Goal: Communication & Community: Answer question/provide support

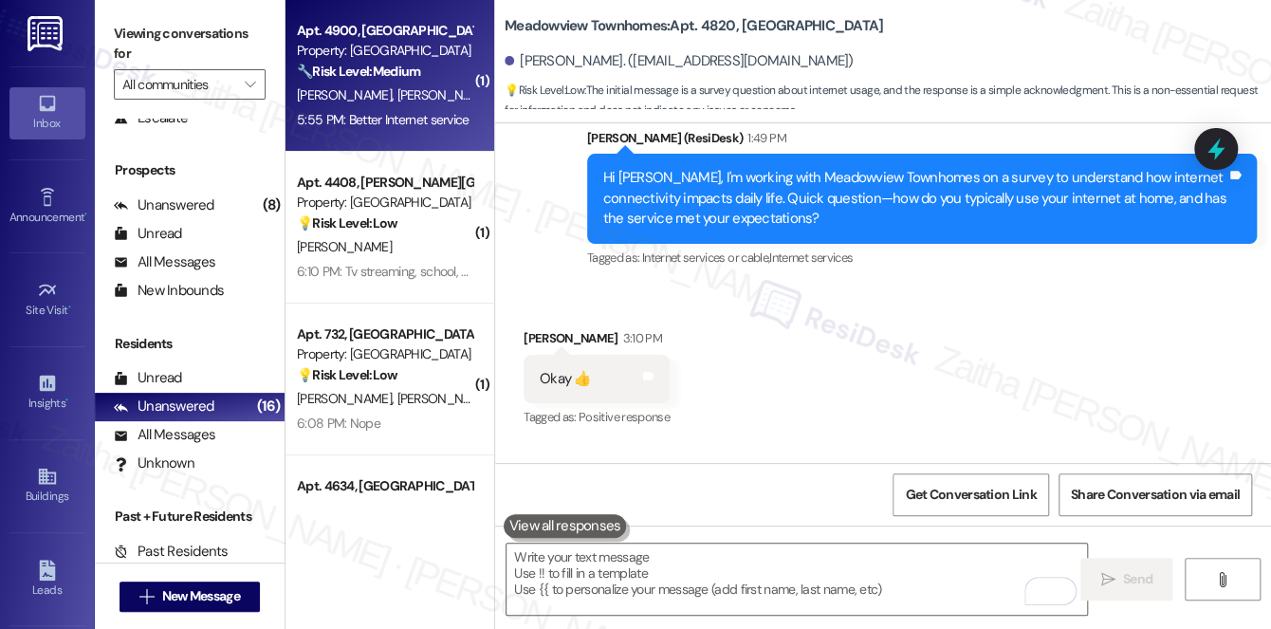
click at [422, 105] on div "[PERSON_NAME] [PERSON_NAME]" at bounding box center [384, 95] width 179 height 24
type textarea "Fetching suggested responses. Please feel free to read through the conversation…"
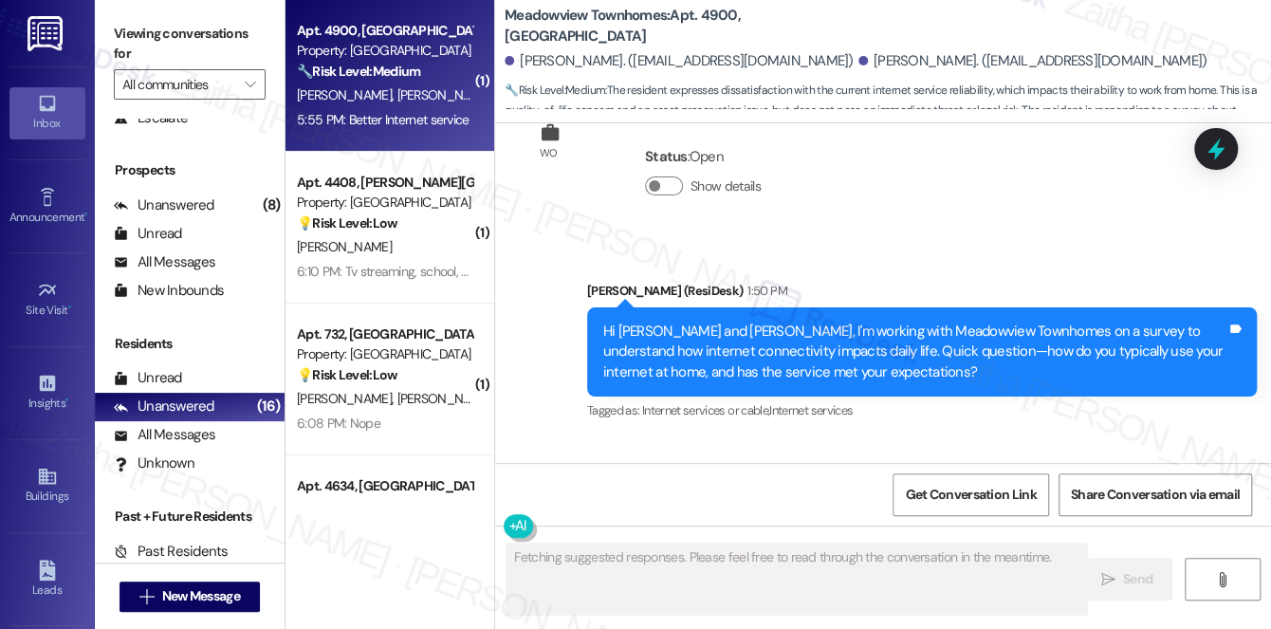
scroll to position [5621, 0]
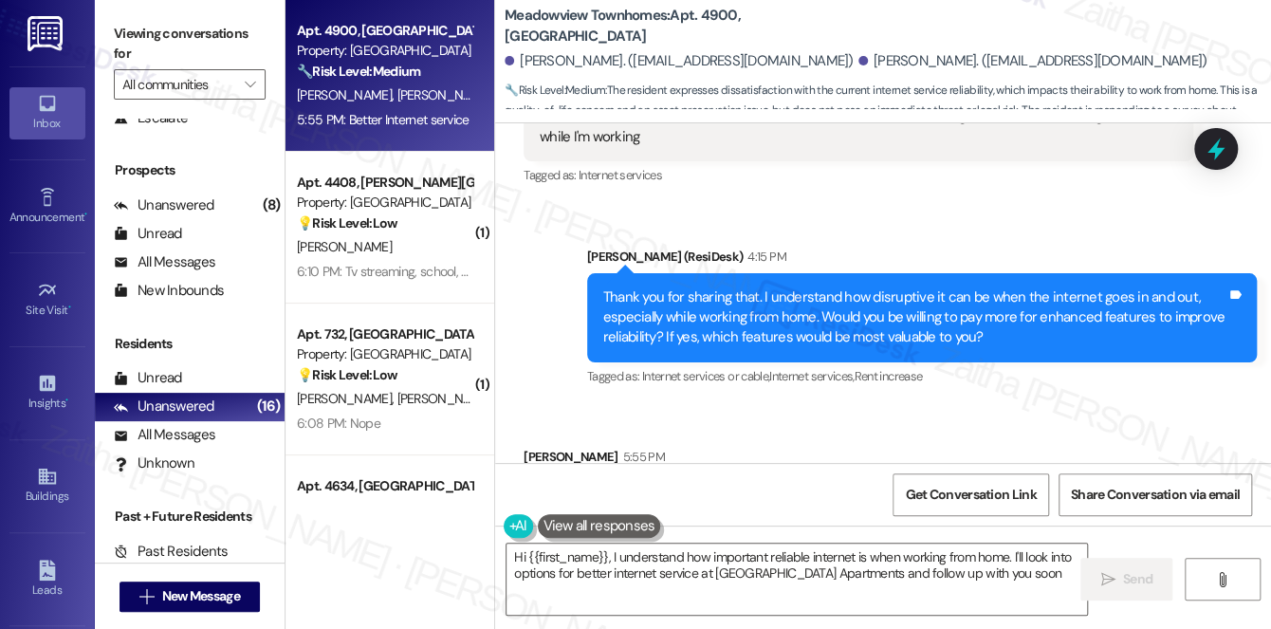
type textarea "Hi {{first_name}}, I understand how important reliable internet is when working…"
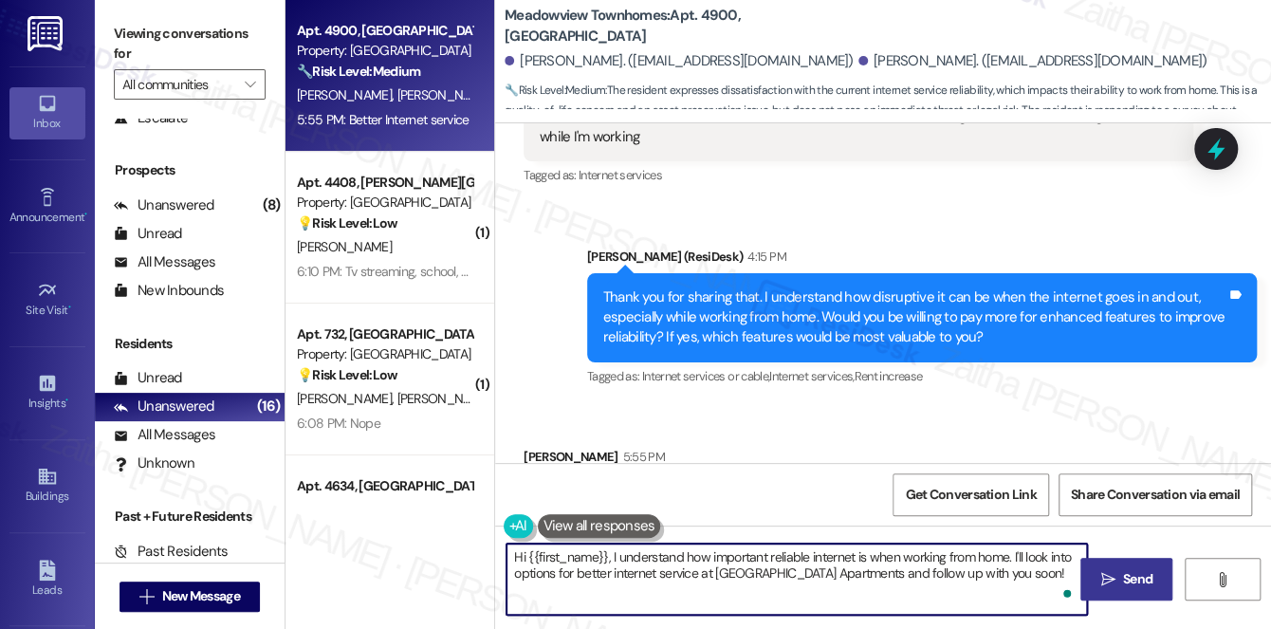
drag, startPoint x: 508, startPoint y: 549, endPoint x: 1085, endPoint y: 585, distance: 577.9
click at [1085, 585] on div "Hi {{first_name}}, I understand how important reliable internet is when working…" at bounding box center [883, 597] width 776 height 142
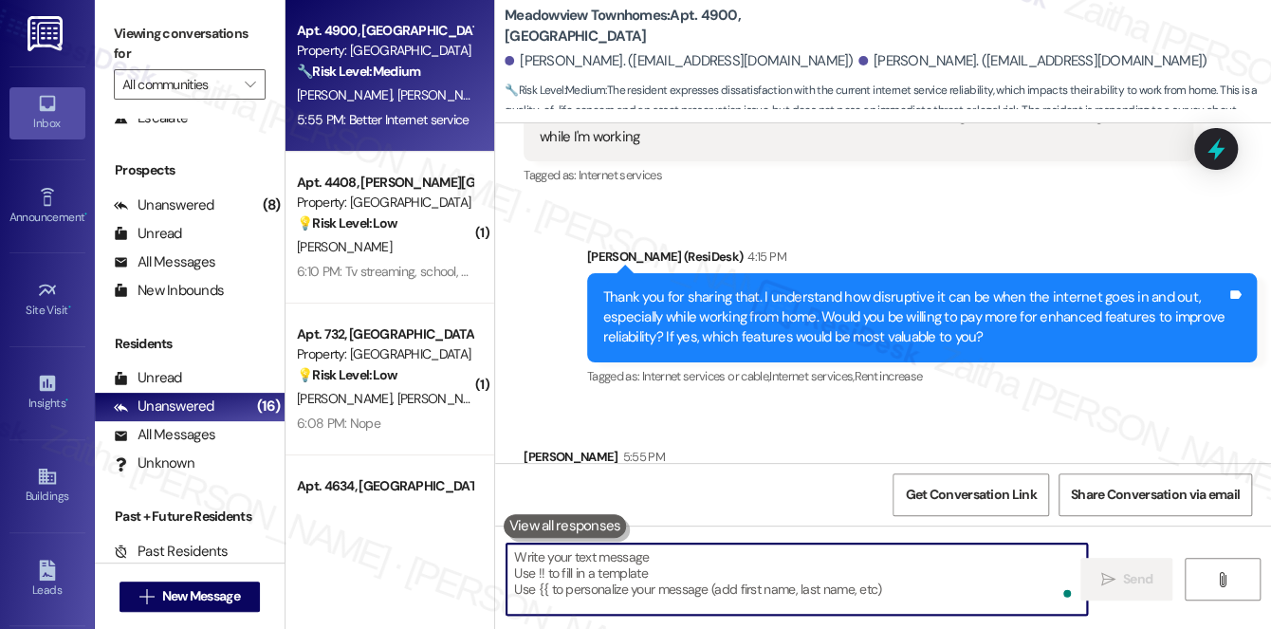
paste textarea "Thanks so much for sharing your experience—it really helps us understand what m…"
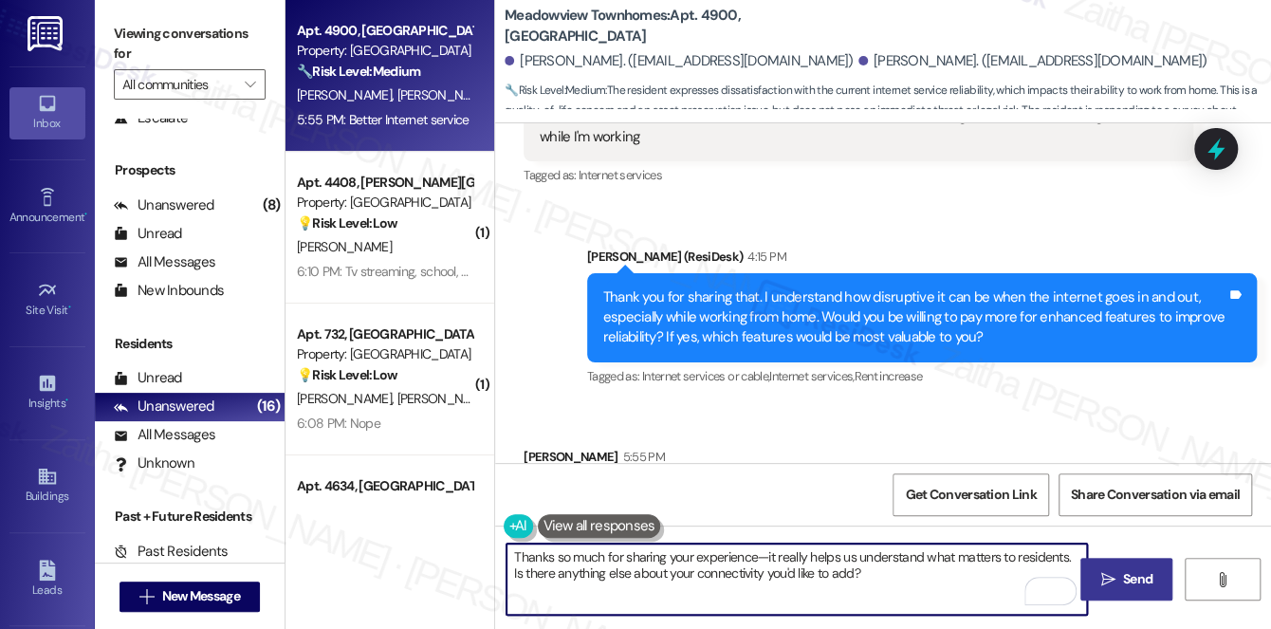
type textarea "Thanks so much for sharing your experience—it really helps us understand what m…"
click at [1119, 575] on span "Send" at bounding box center [1137, 579] width 37 height 20
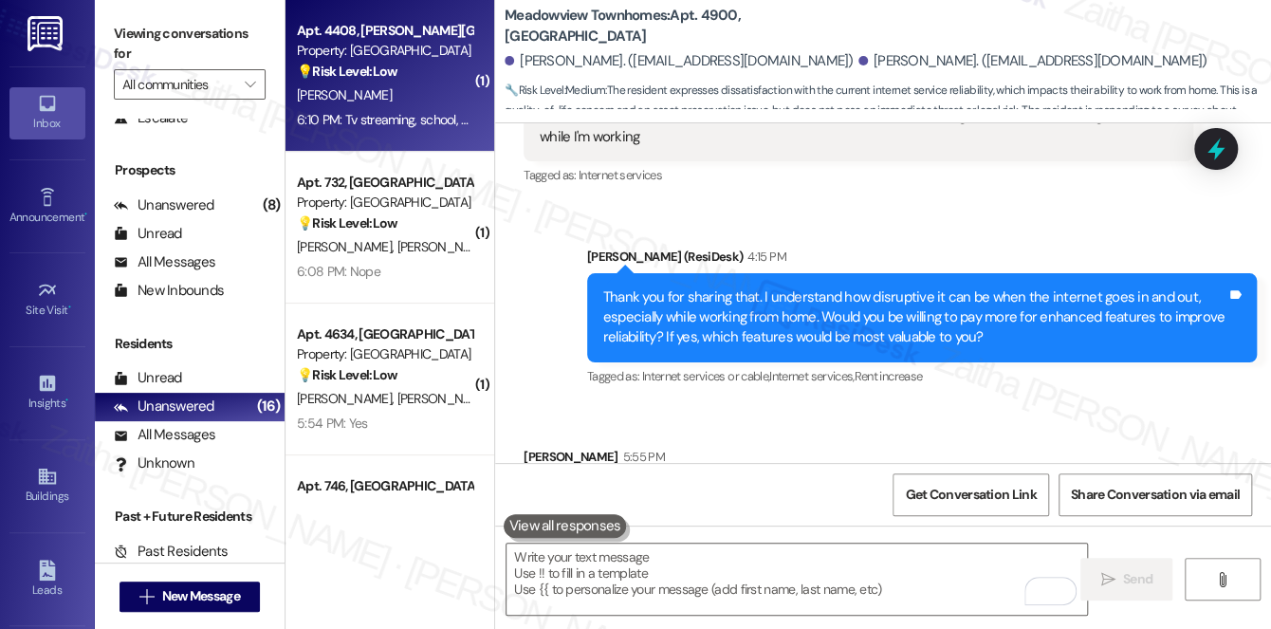
click at [397, 106] on div "[PERSON_NAME]" at bounding box center [384, 95] width 179 height 24
type textarea "Fetching suggested responses. Please feel free to read through the conversation…"
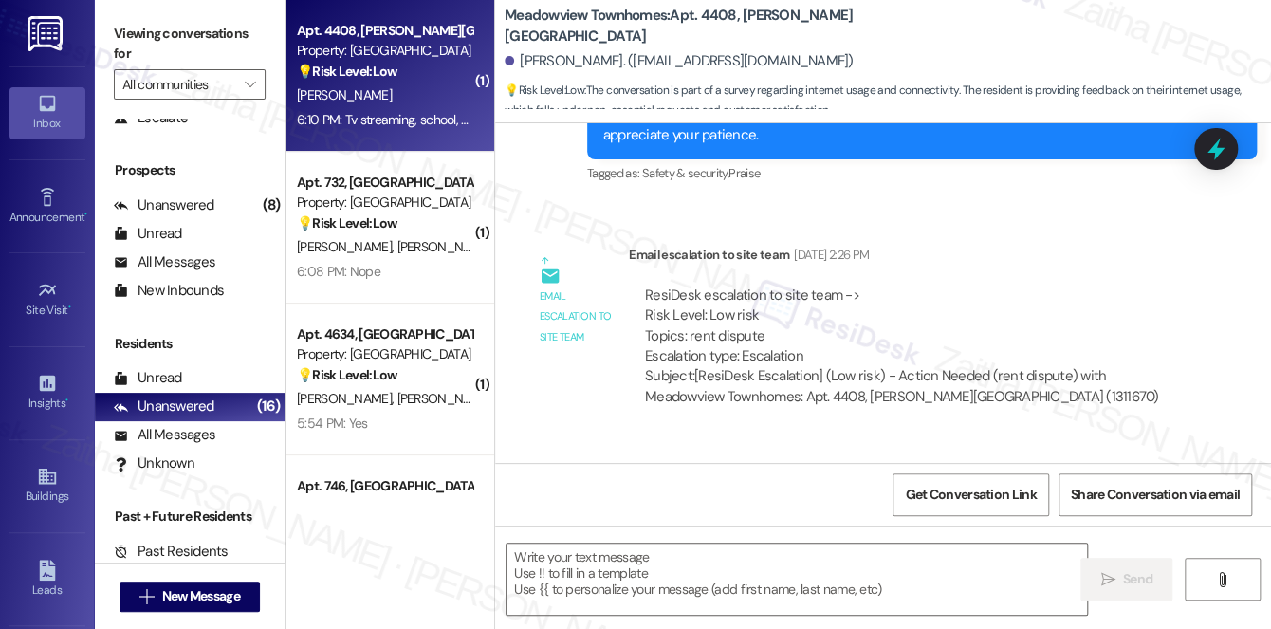
type textarea "Fetching suggested responses. Please feel free to read through the conversation…"
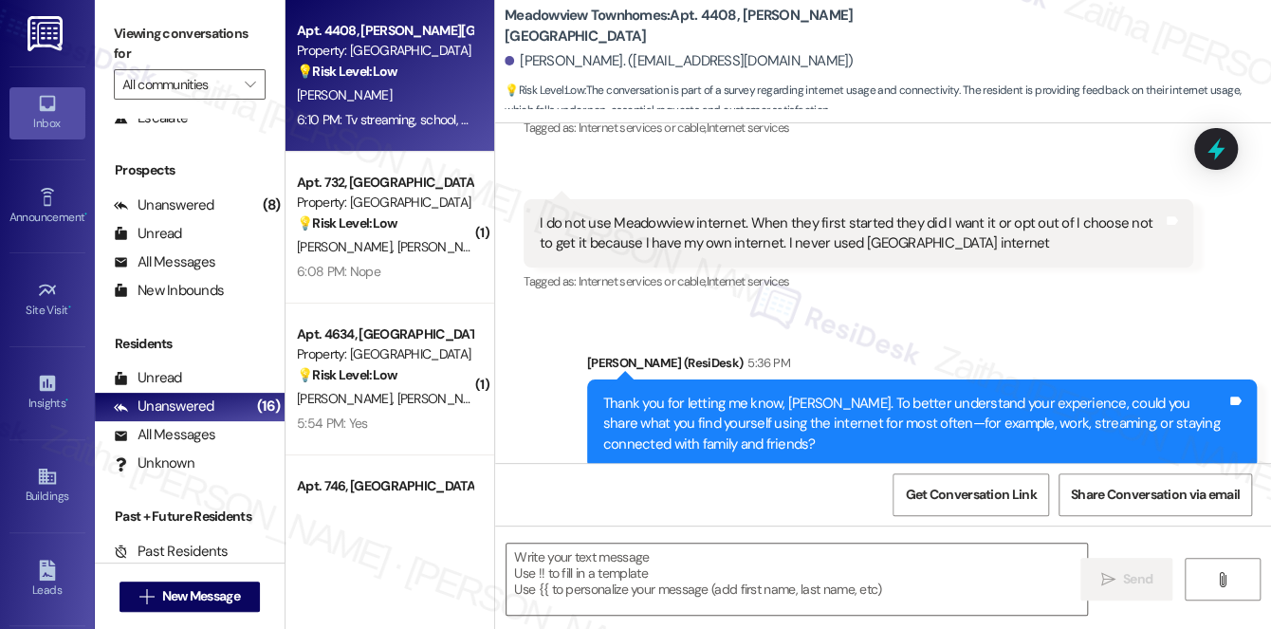
scroll to position [3089, 0]
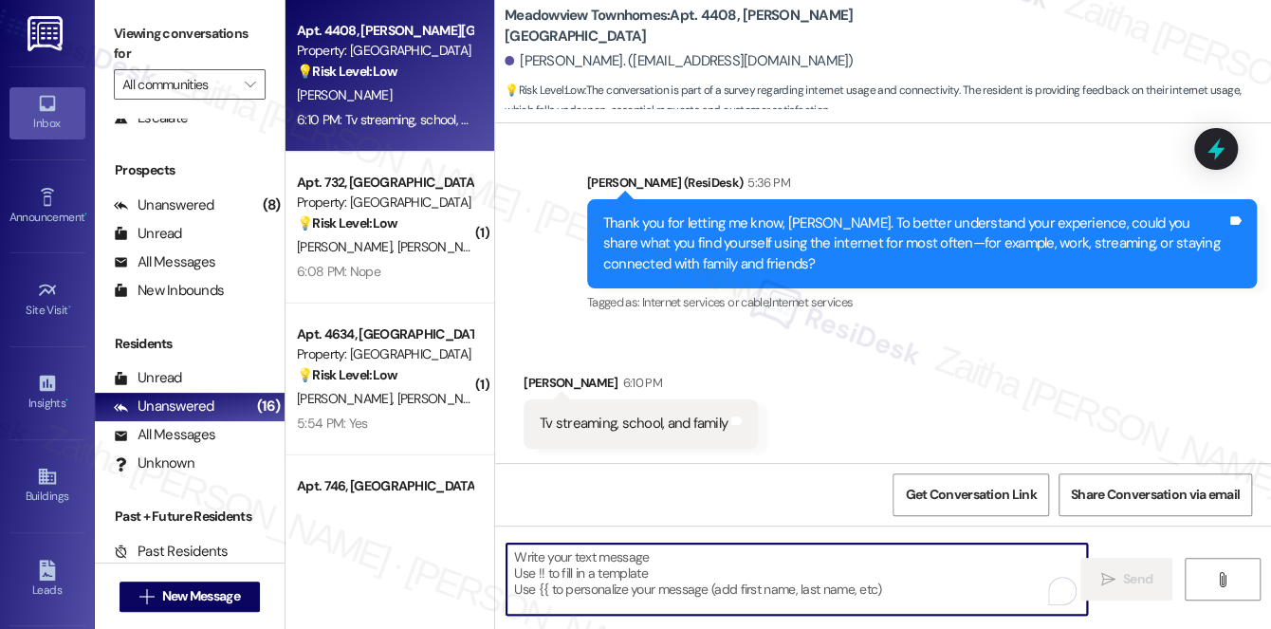
click at [600, 580] on textarea "To enrich screen reader interactions, please activate Accessibility in Grammarl…" at bounding box center [797, 579] width 581 height 71
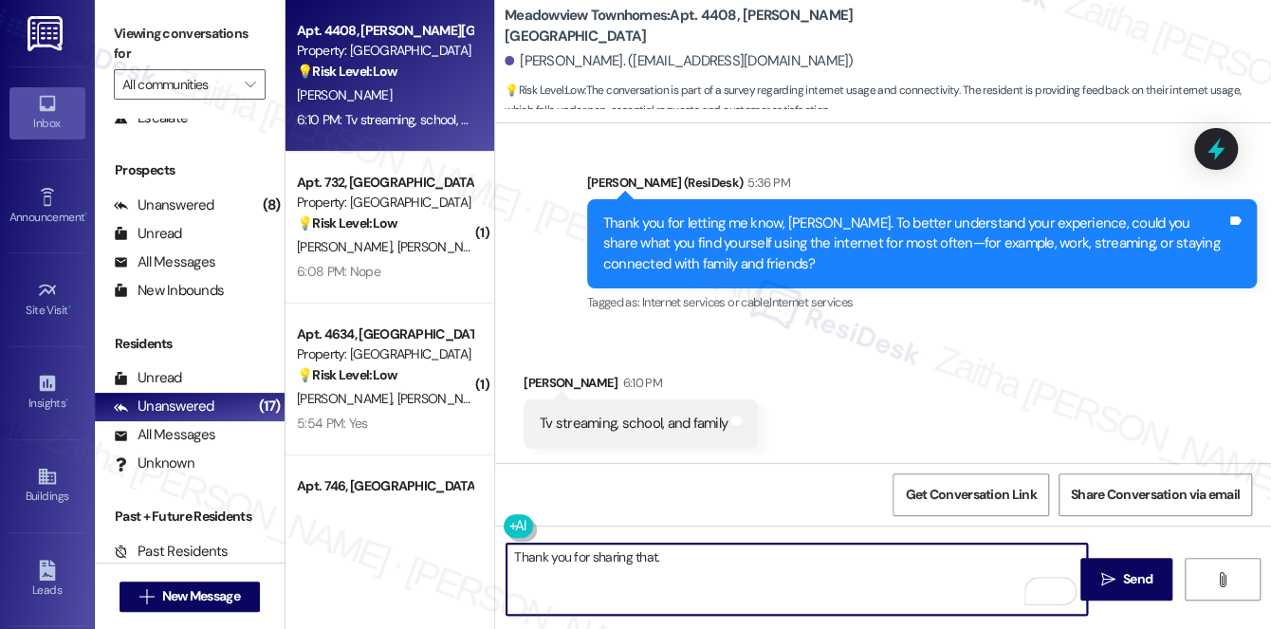
paste textarea "Has your internet usage changed in the past year?"
drag, startPoint x: 508, startPoint y: 557, endPoint x: 953, endPoint y: 557, distance: 444.9
click at [953, 558] on textarea "Thank you for sharing that. Has your internet usage changed in the past year?" at bounding box center [797, 579] width 581 height 71
type textarea "Thank you for sharing that. Has your internet usage changed in the past year?"
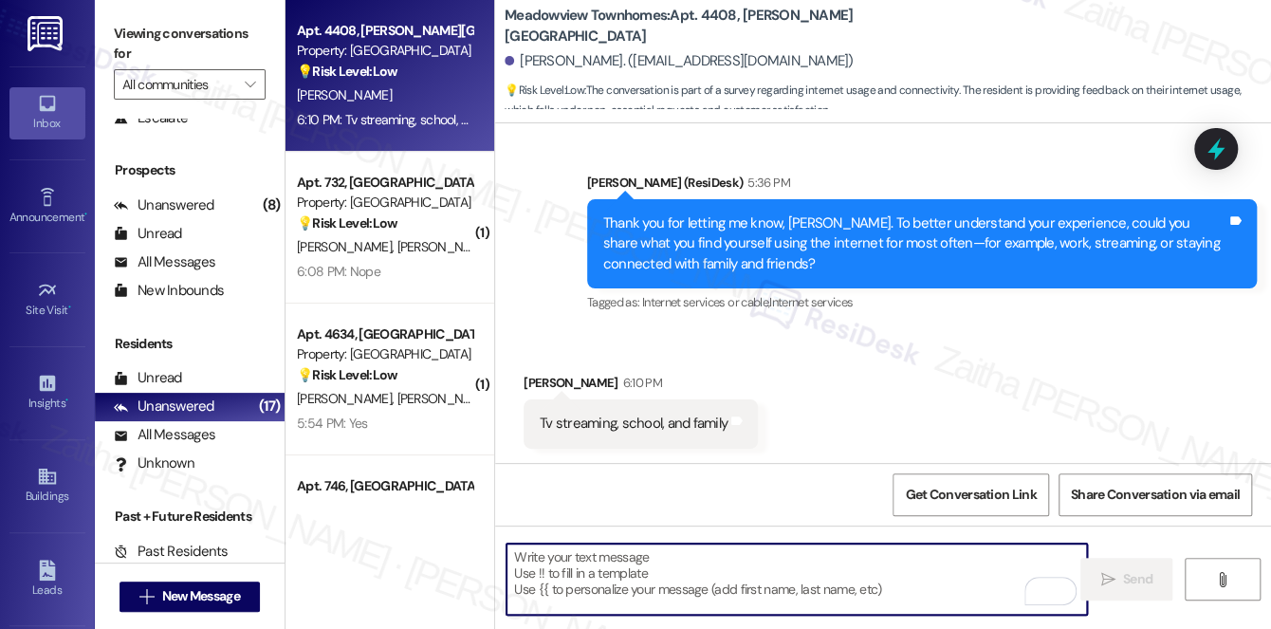
paste textarea "Thank you for sharing that. I’m curious—has your internet usage or the way you …"
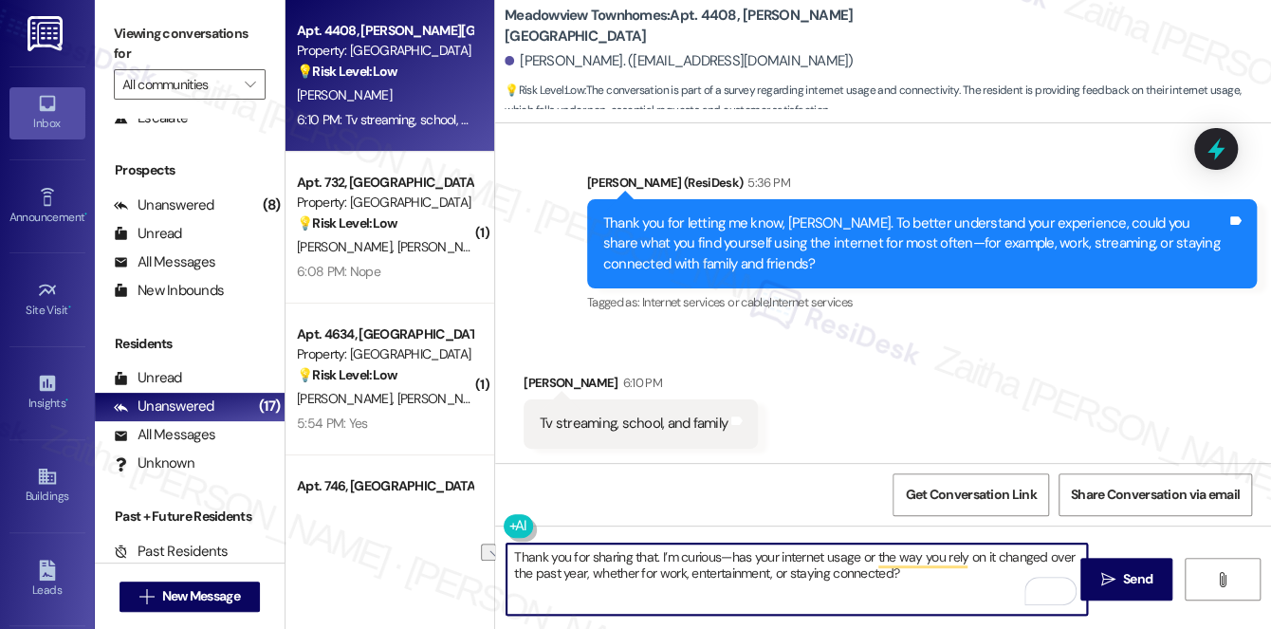
drag, startPoint x: 738, startPoint y: 554, endPoint x: 660, endPoint y: 560, distance: 78.0
click at [660, 560] on textarea "Thank you for sharing that. I’m curious—has your internet usage or the way you …" at bounding box center [797, 579] width 581 height 71
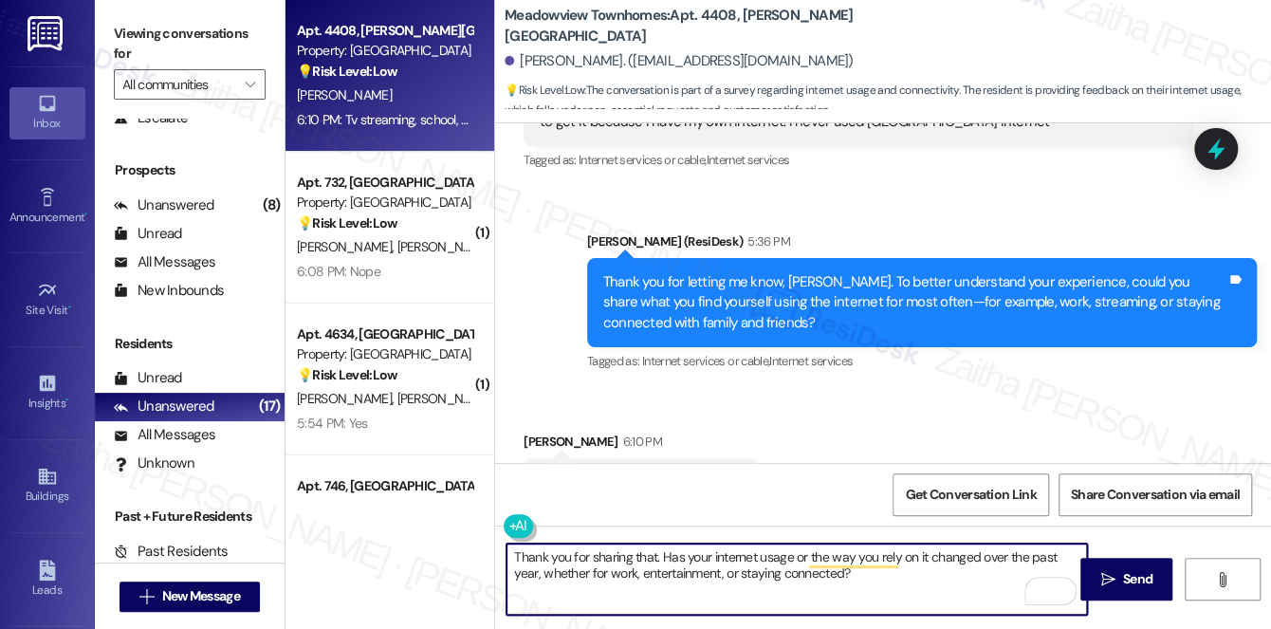
scroll to position [3003, 0]
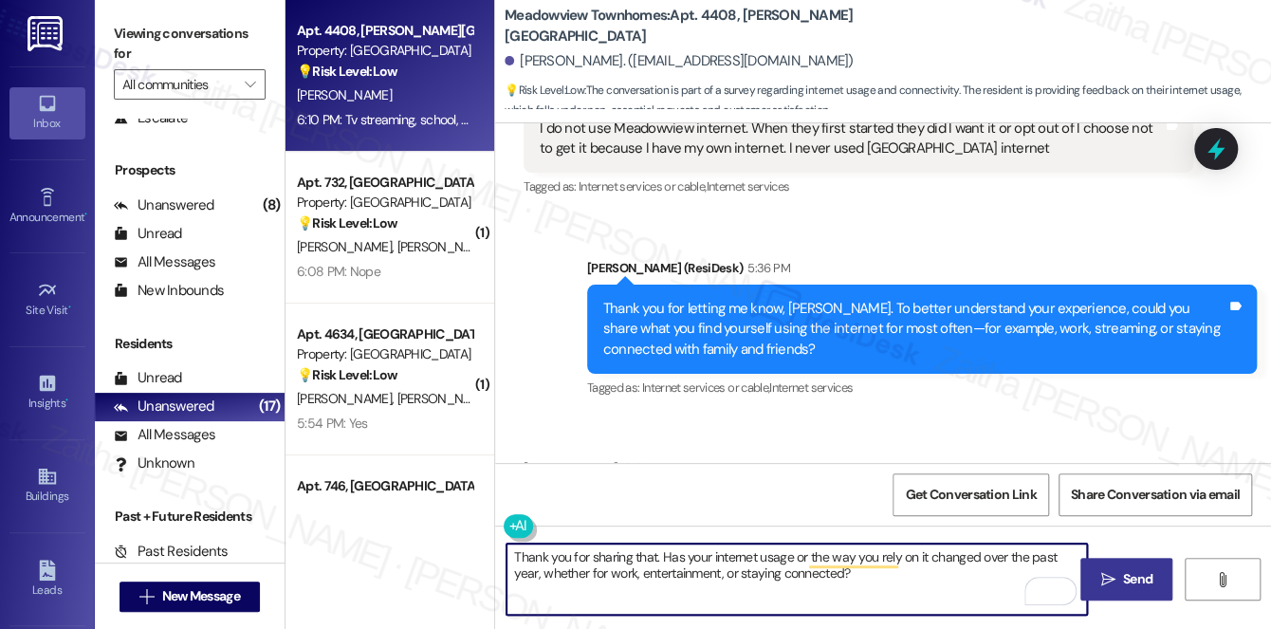
type textarea "Thank you for sharing that. Has your internet usage or the way you rely on it c…"
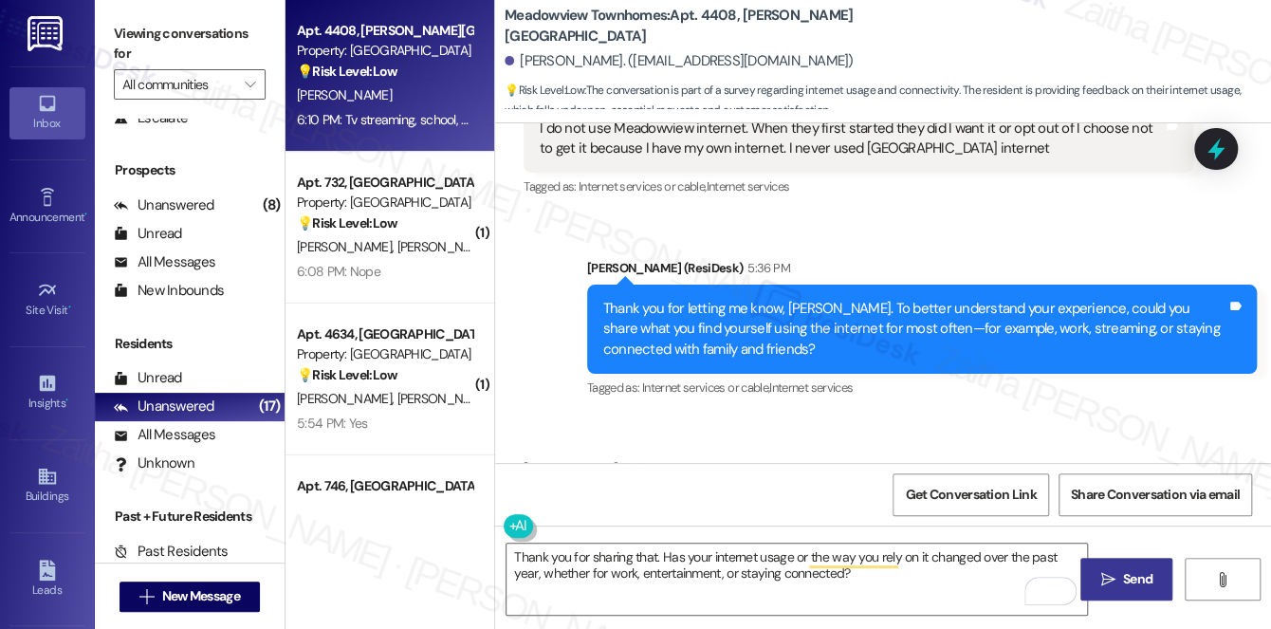
drag, startPoint x: 1124, startPoint y: 570, endPoint x: 1105, endPoint y: 563, distance: 20.4
click at [1124, 570] on span "Send" at bounding box center [1137, 579] width 29 height 20
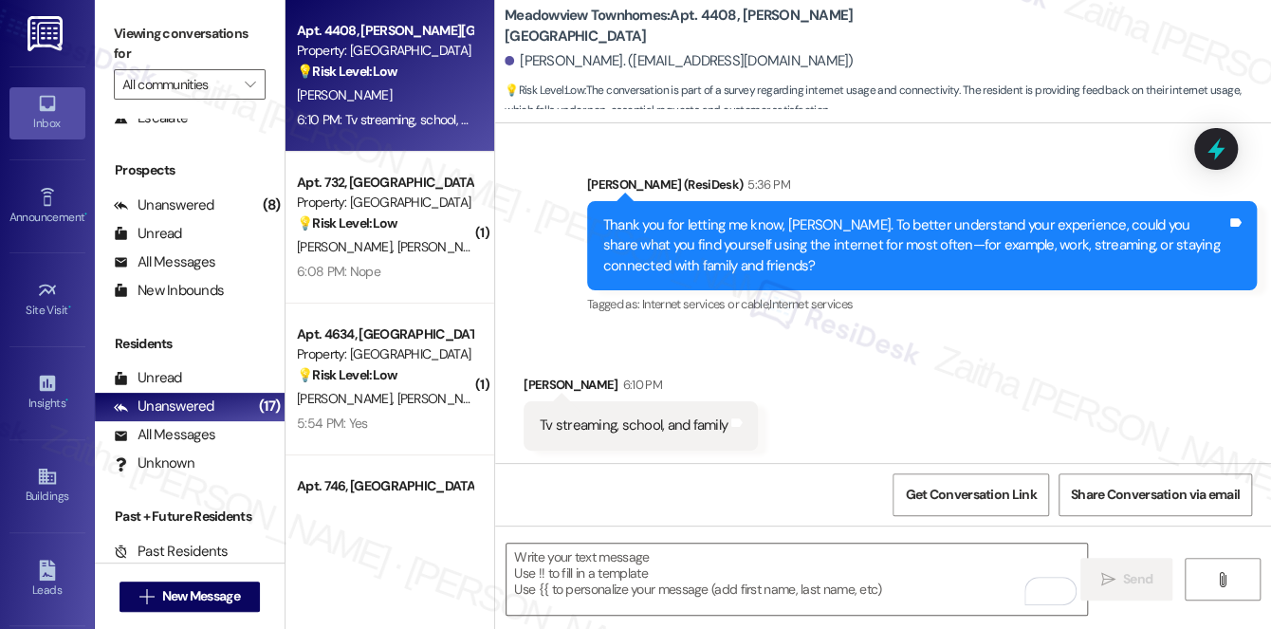
scroll to position [3089, 0]
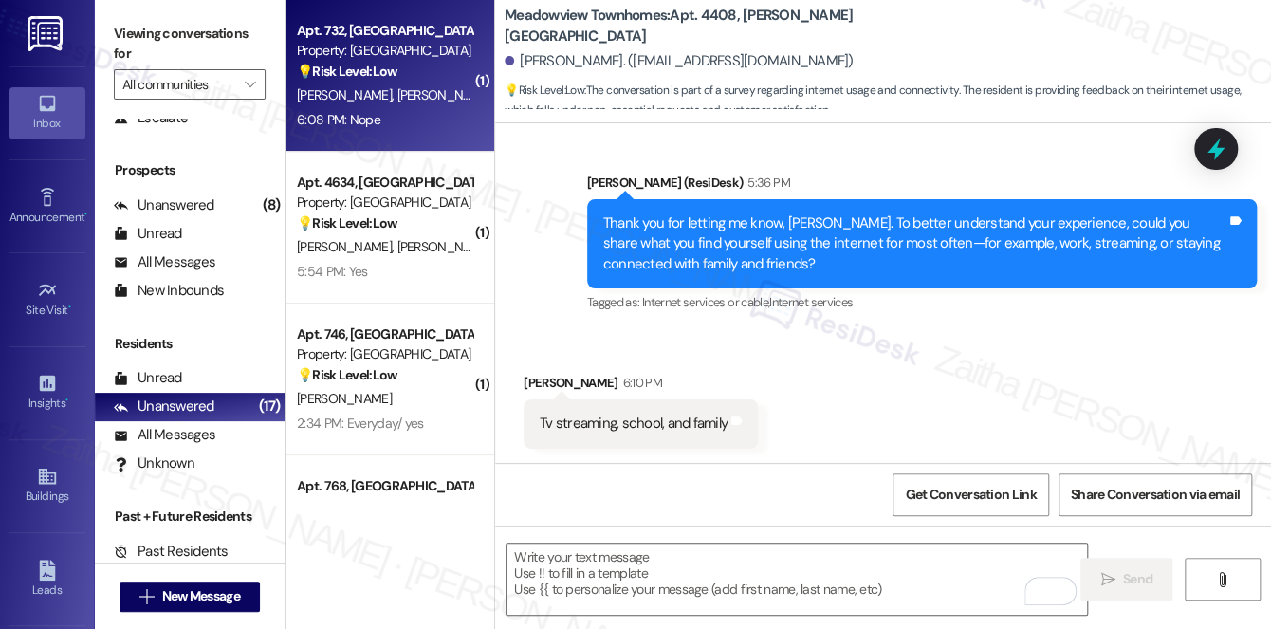
click at [425, 116] on div "6:08 PM: Nope 6:08 PM: Nope" at bounding box center [384, 120] width 179 height 24
type textarea "Fetching suggested responses. Please feel free to read through the conversation…"
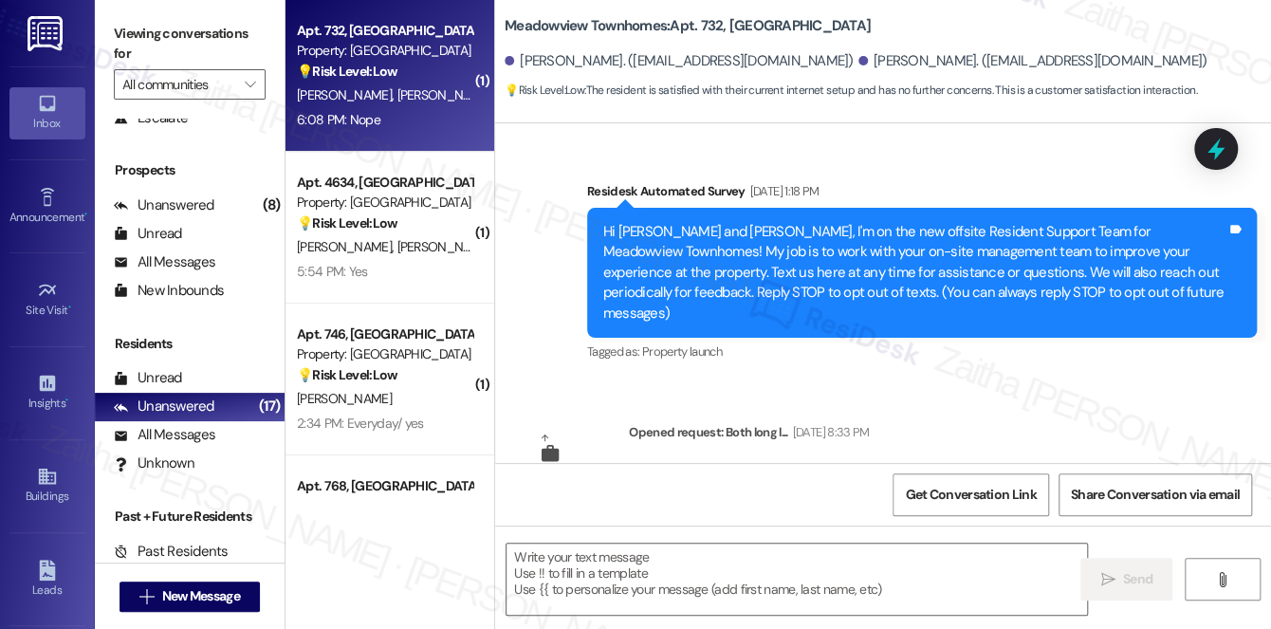
scroll to position [9220, 0]
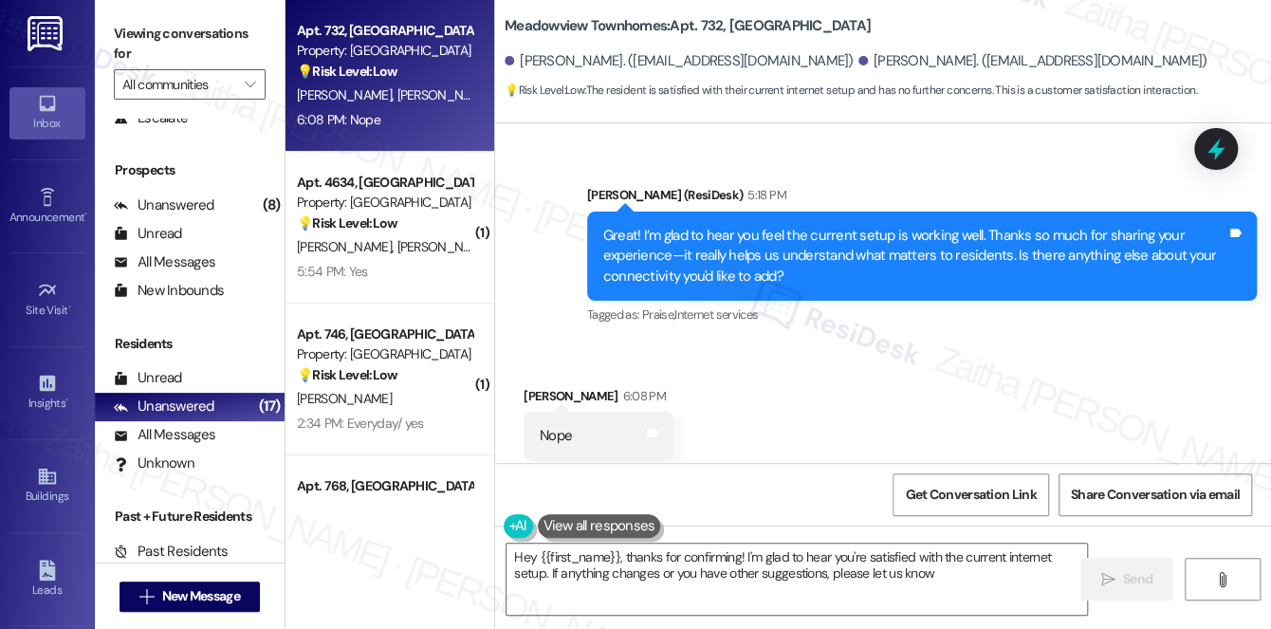
type textarea "Hey {{first_name}}, thanks for confirming! I'm glad to hear you're satisfied wi…"
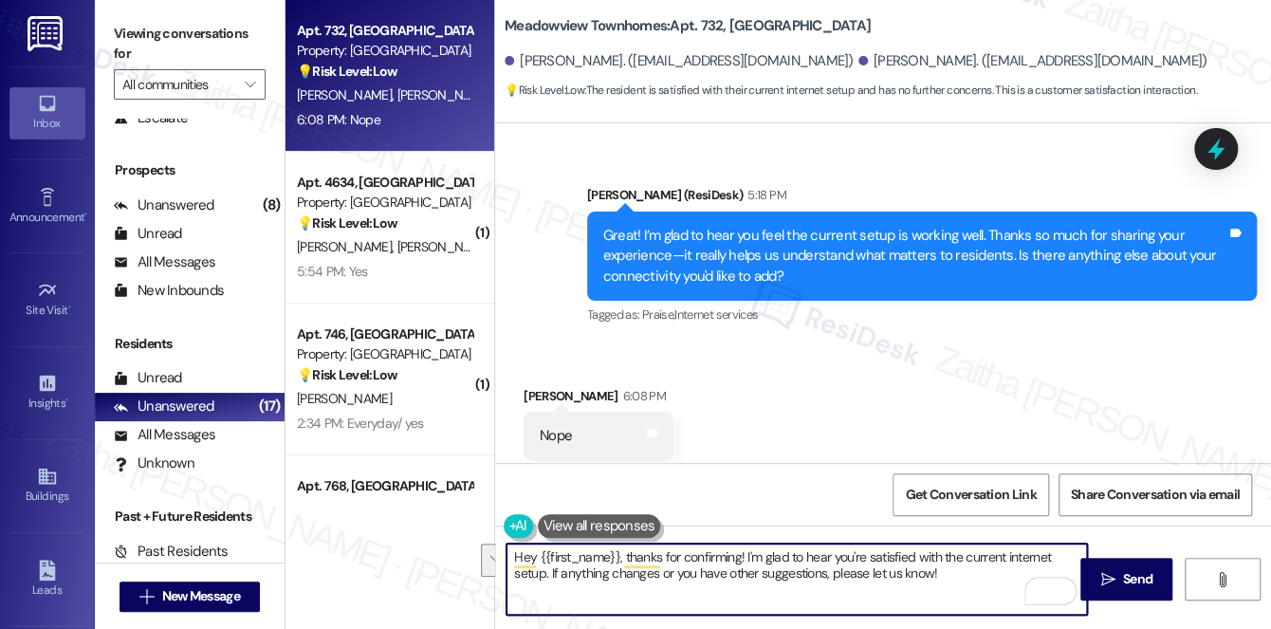
drag, startPoint x: 513, startPoint y: 555, endPoint x: 944, endPoint y: 595, distance: 432.5
click at [944, 595] on textarea "Hey {{first_name}}, thanks for confirming! I'm glad to hear you're satisfied wi…" at bounding box center [797, 579] width 581 height 71
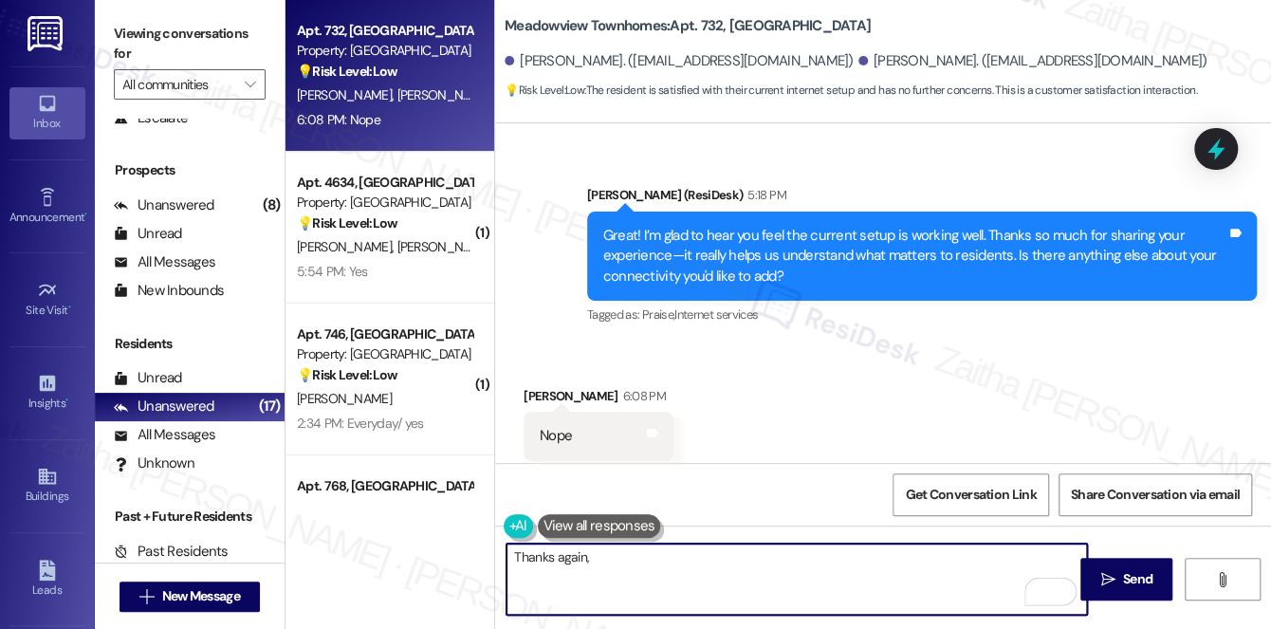
click at [544, 386] on div "[PERSON_NAME] 6:08 PM" at bounding box center [599, 399] width 150 height 27
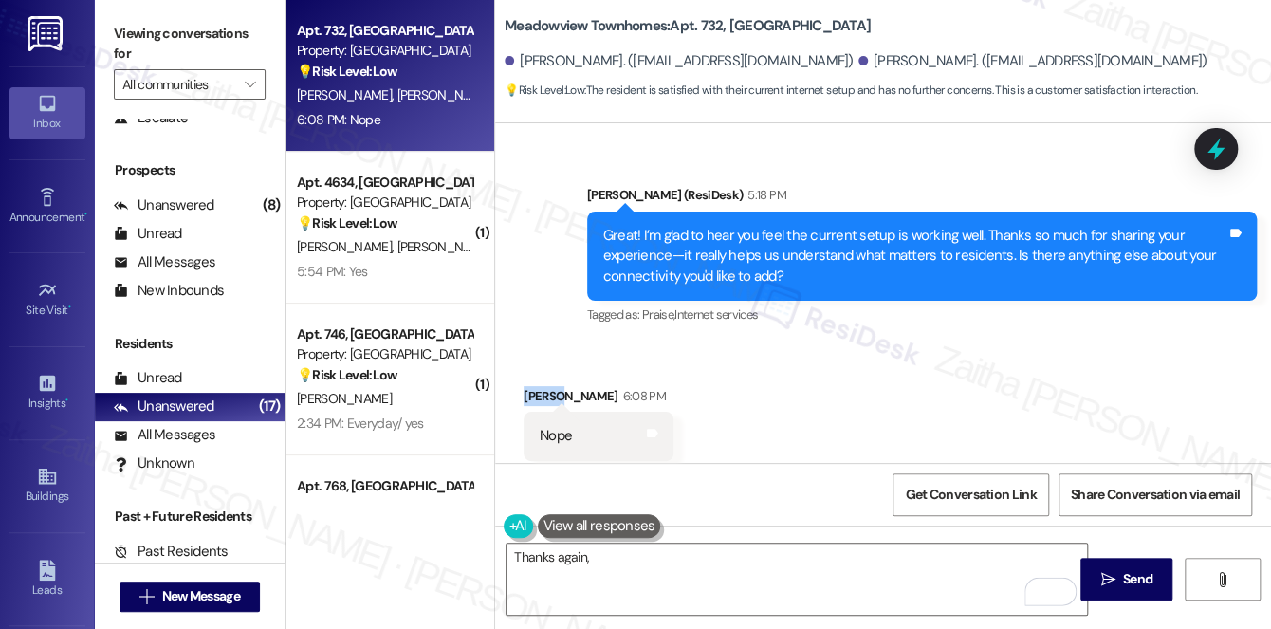
click at [544, 386] on div "[PERSON_NAME] 6:08 PM" at bounding box center [599, 399] width 150 height 27
copy div "[PERSON_NAME]"
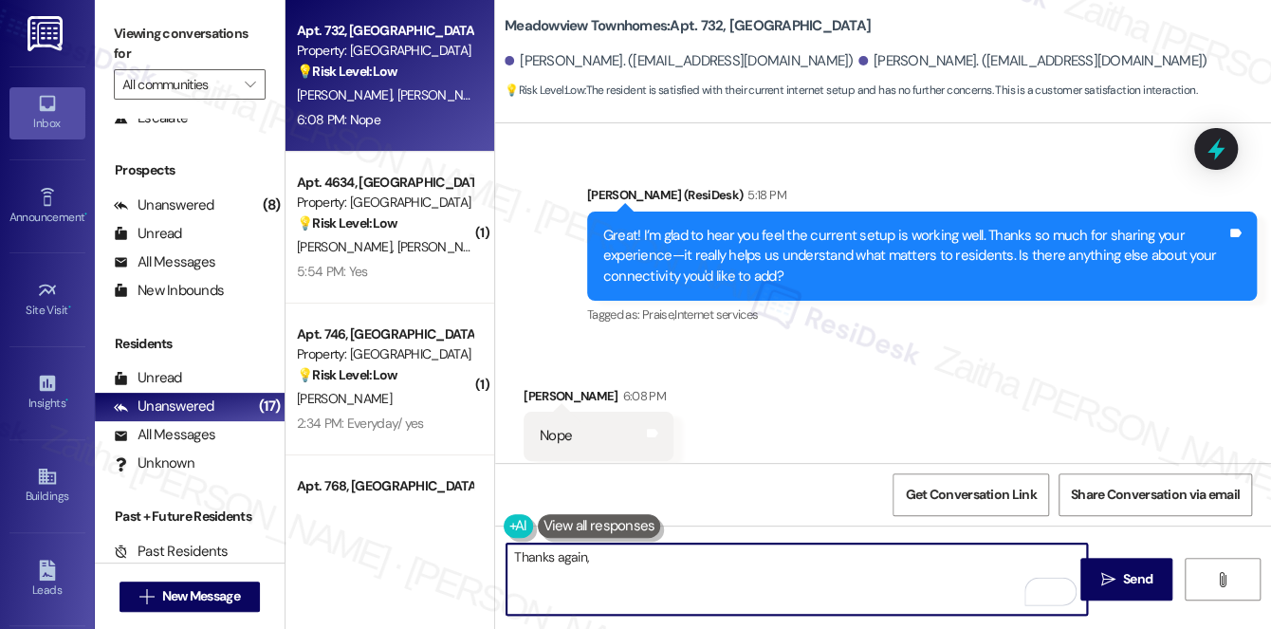
click at [653, 567] on textarea "Thanks again," at bounding box center [797, 579] width 581 height 71
paste textarea "[PERSON_NAME]"
paste textarea "I appreciate the time and feedback you’ve shared about your connectivity experi…"
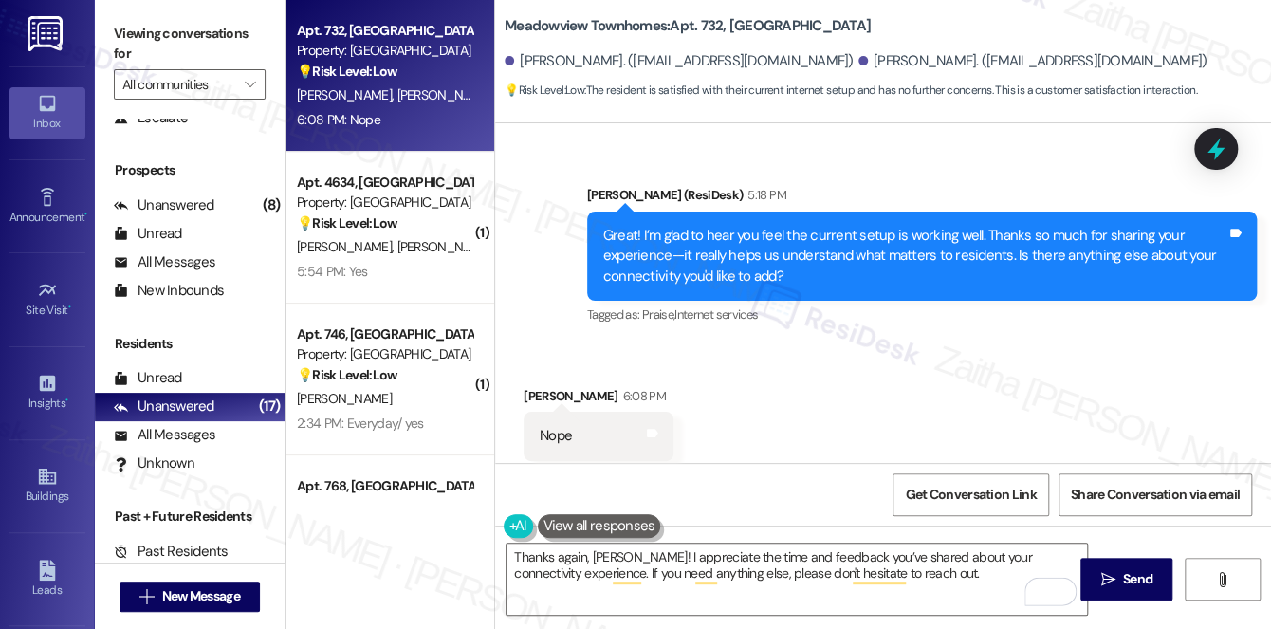
drag, startPoint x: 668, startPoint y: 21, endPoint x: 877, endPoint y: 28, distance: 209.8
click at [871, 28] on b "Meadowview Townhomes: Apt. 732, [GEOGRAPHIC_DATA] Apartments" at bounding box center [688, 26] width 366 height 20
copy b "Apt. 732, [GEOGRAPHIC_DATA]"
click at [934, 575] on textarea "Thanks again, [PERSON_NAME]! I appreciate the time and feedback you’ve shared a…" at bounding box center [797, 579] width 581 height 71
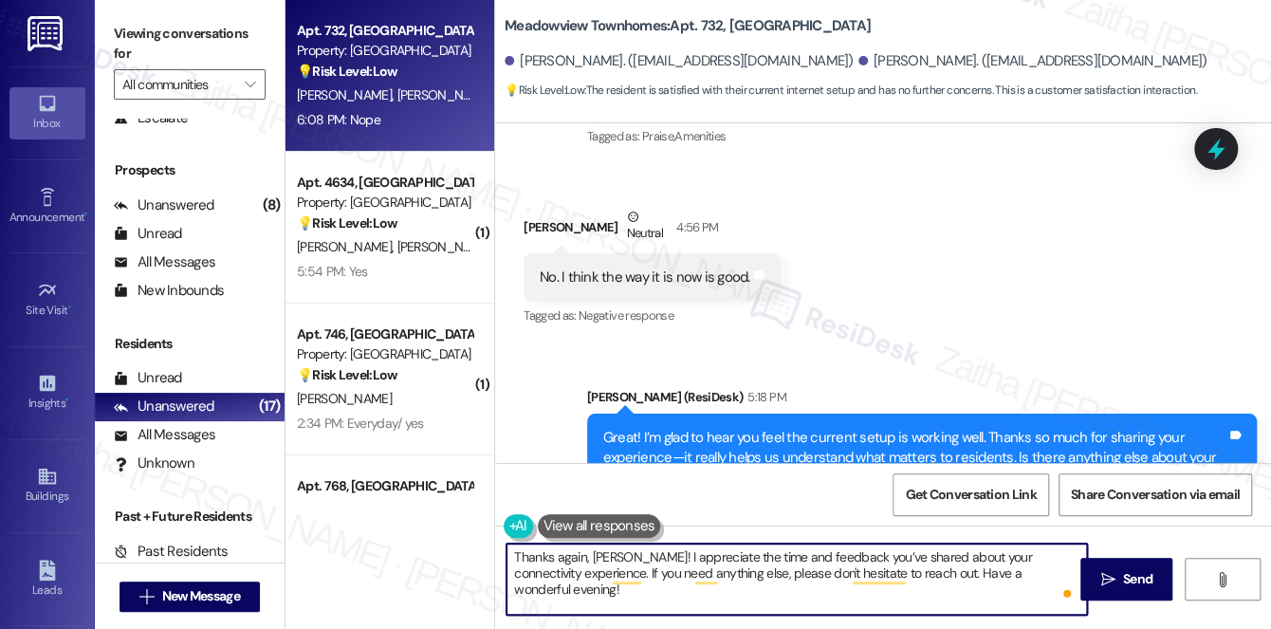
scroll to position [9047, 0]
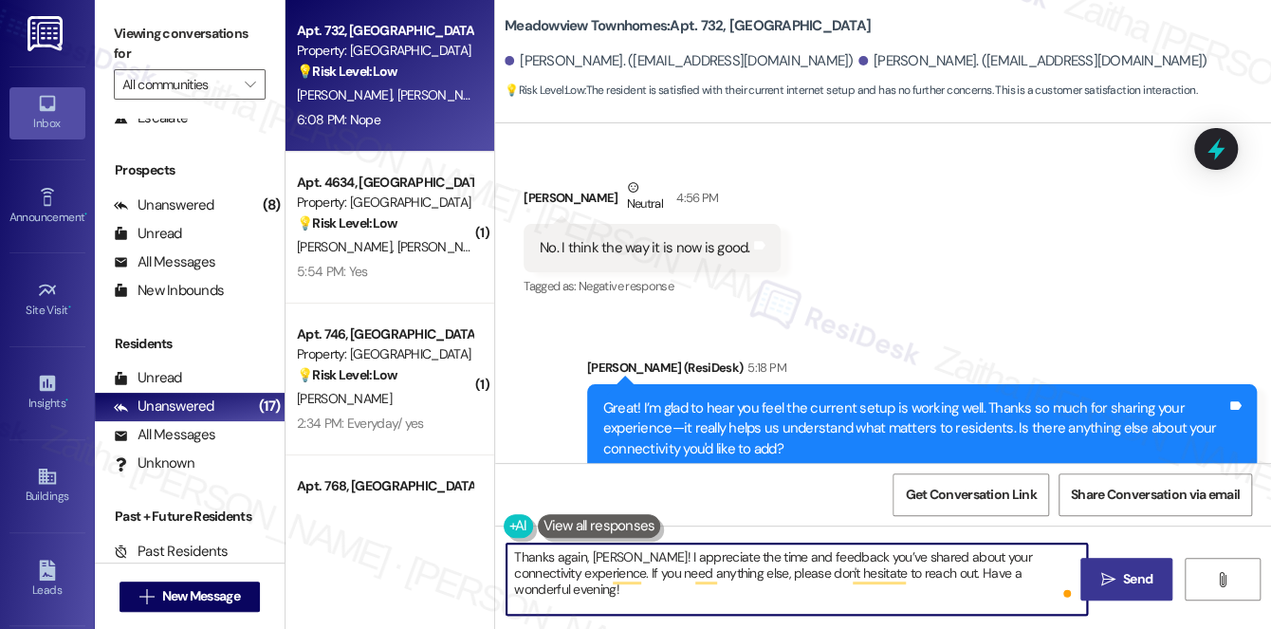
type textarea "Thanks again, [PERSON_NAME]! I appreciate the time and feedback you’ve shared a…"
click at [1134, 577] on span "Send" at bounding box center [1137, 579] width 29 height 20
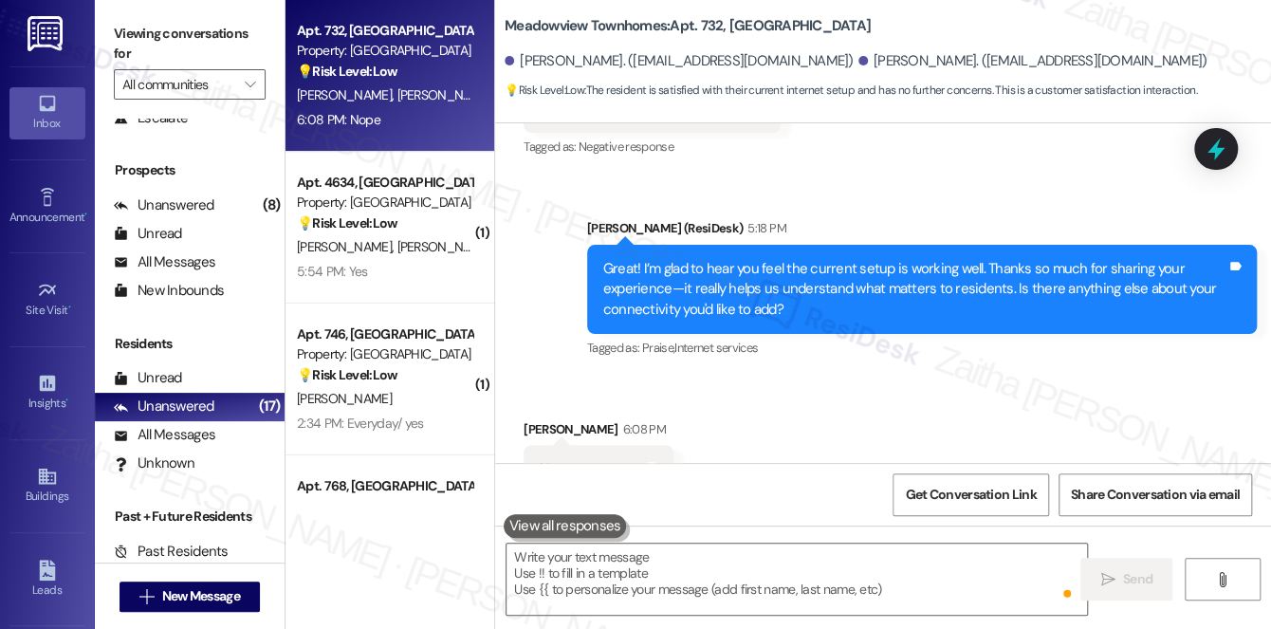
scroll to position [9220, 0]
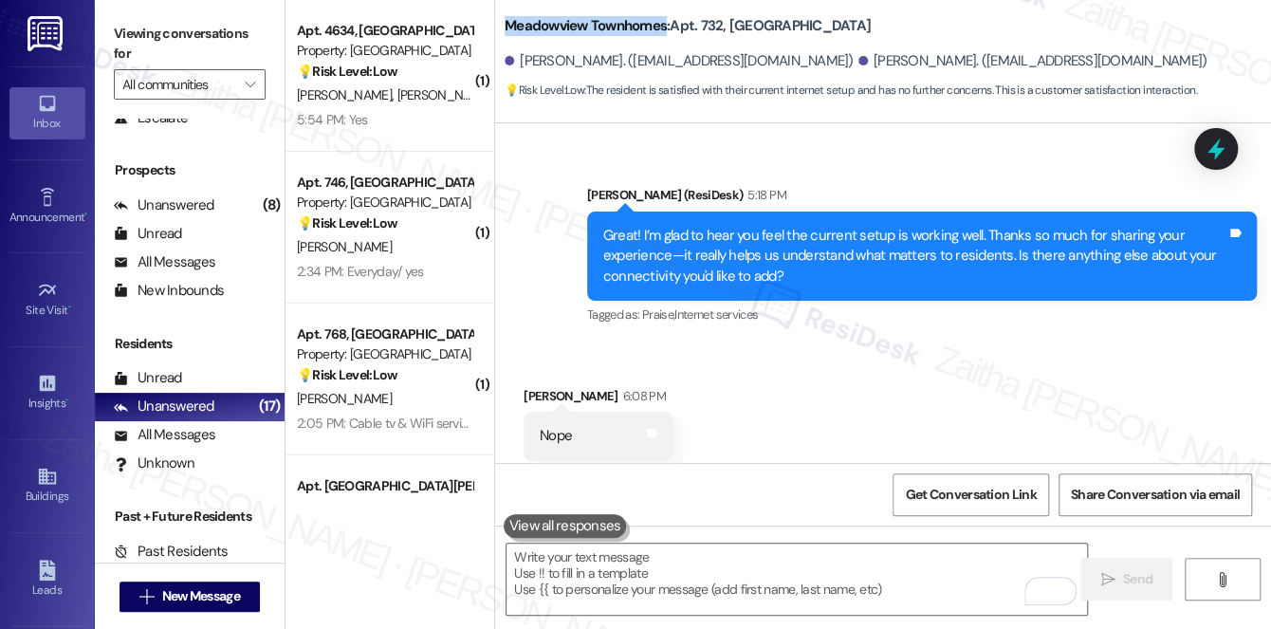
drag, startPoint x: 504, startPoint y: 8, endPoint x: 665, endPoint y: 5, distance: 161.3
click at [665, 5] on div "Meadowview Townhomes: Apt. 732, [GEOGRAPHIC_DATA] Apartments [PERSON_NAME]. ([E…" at bounding box center [888, 53] width 766 height 96
copy b "Meadowview Townhomes"
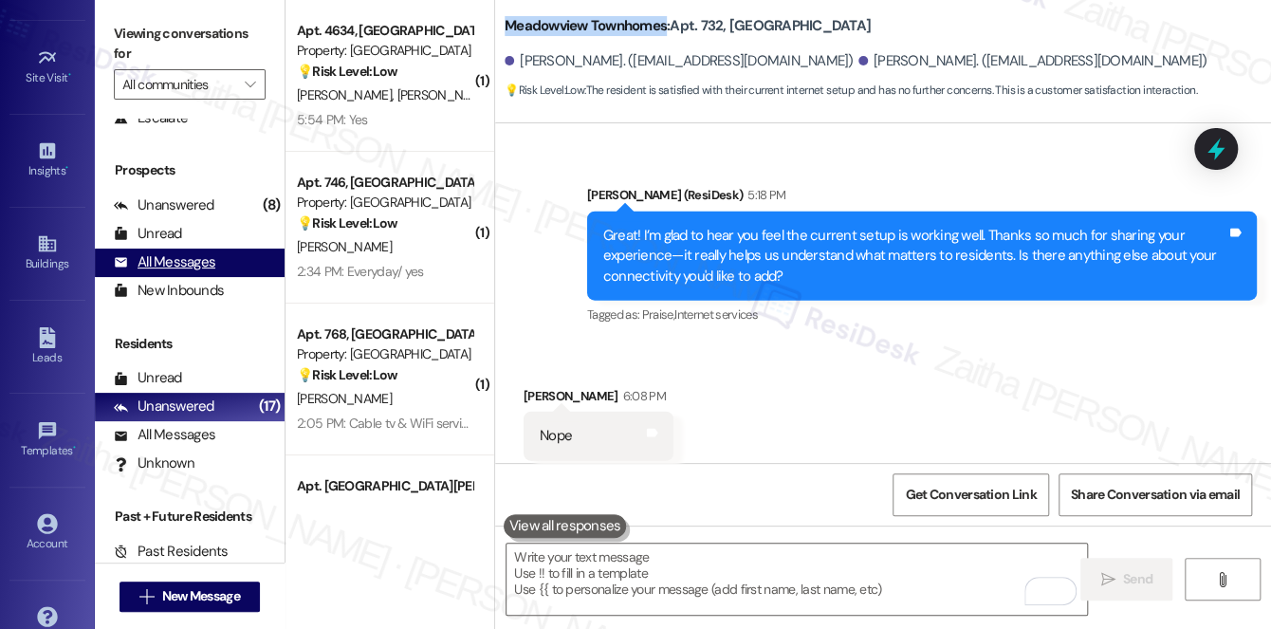
scroll to position [268, 0]
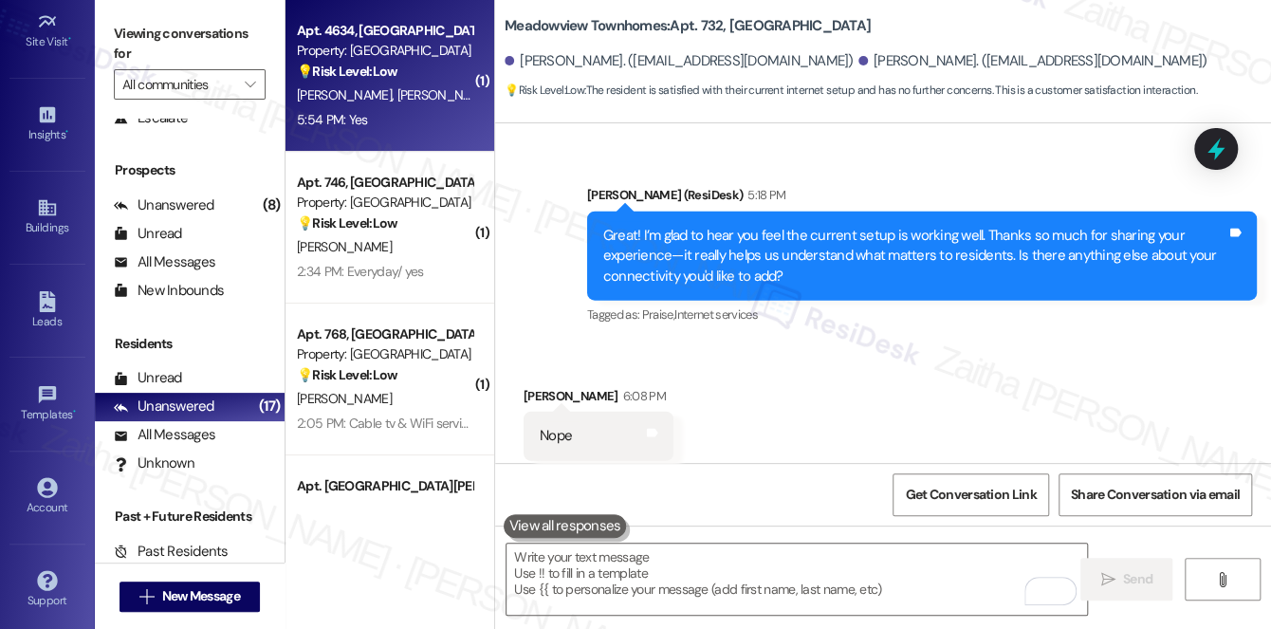
click at [419, 104] on div "[PERSON_NAME] [PERSON_NAME]" at bounding box center [384, 95] width 179 height 24
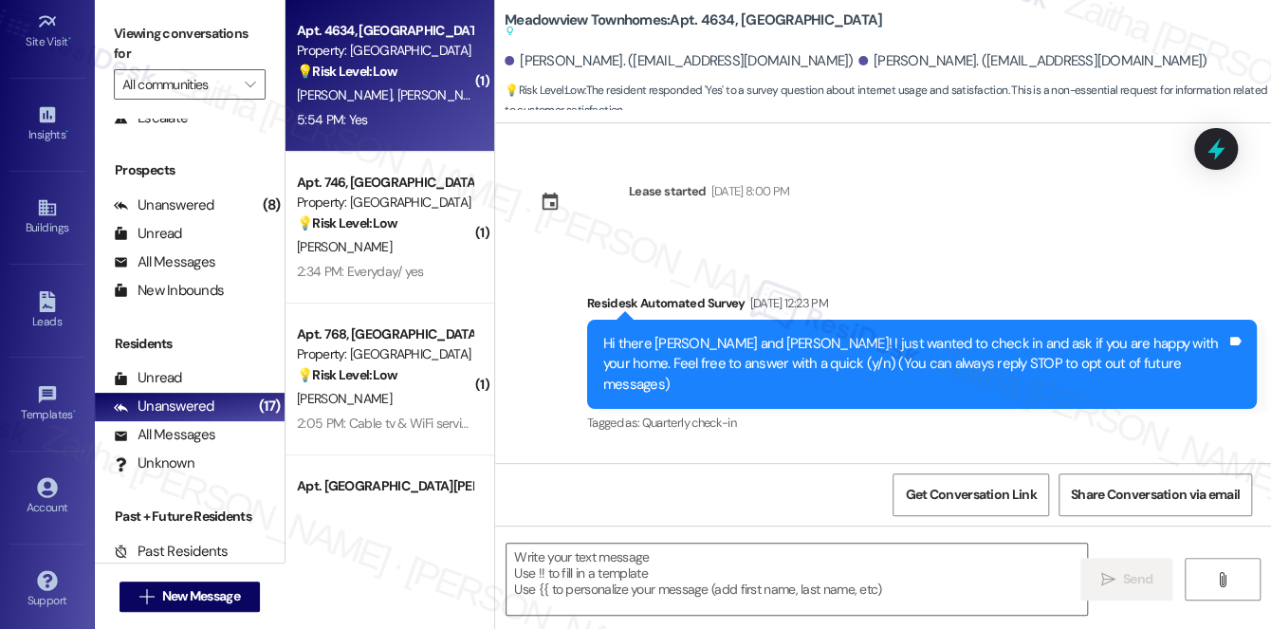
type textarea "Fetching suggested responses. Please feel free to read through the conversation…"
